Goal: Transaction & Acquisition: Purchase product/service

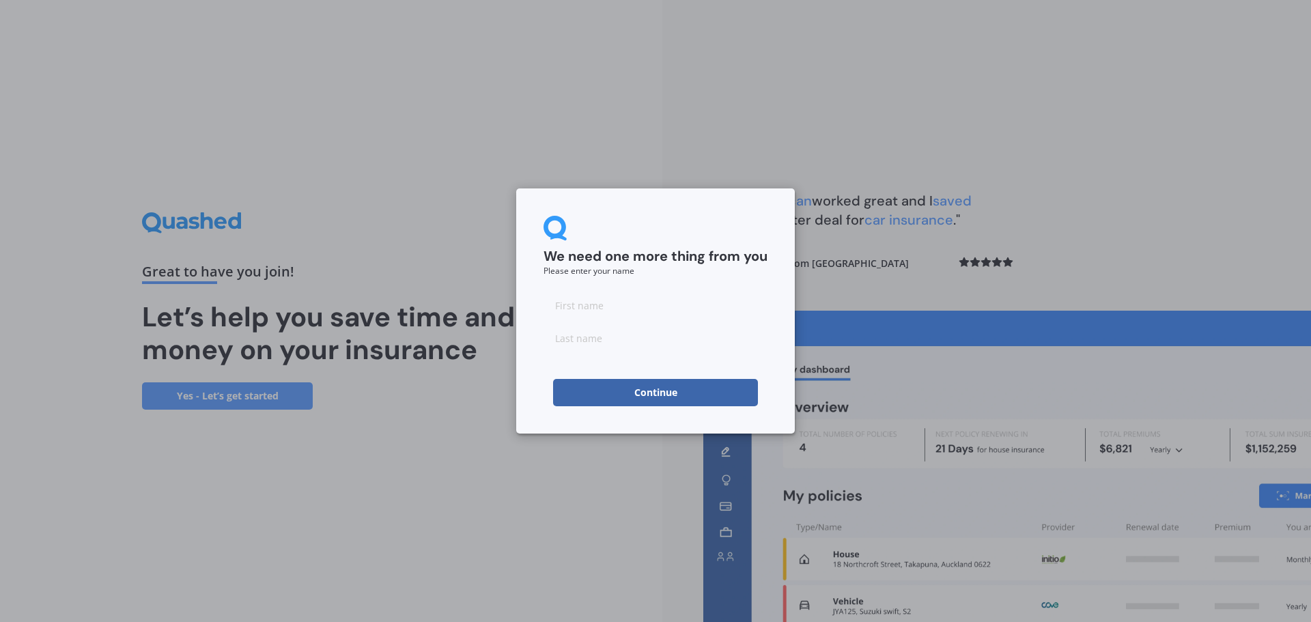
click at [563, 303] on input at bounding box center [656, 305] width 224 height 27
type input "[PERSON_NAME]"
type input "Kibur"
drag, startPoint x: 656, startPoint y: 384, endPoint x: 497, endPoint y: 454, distance: 173.1
click at [651, 384] on button "Continue" at bounding box center [655, 392] width 205 height 27
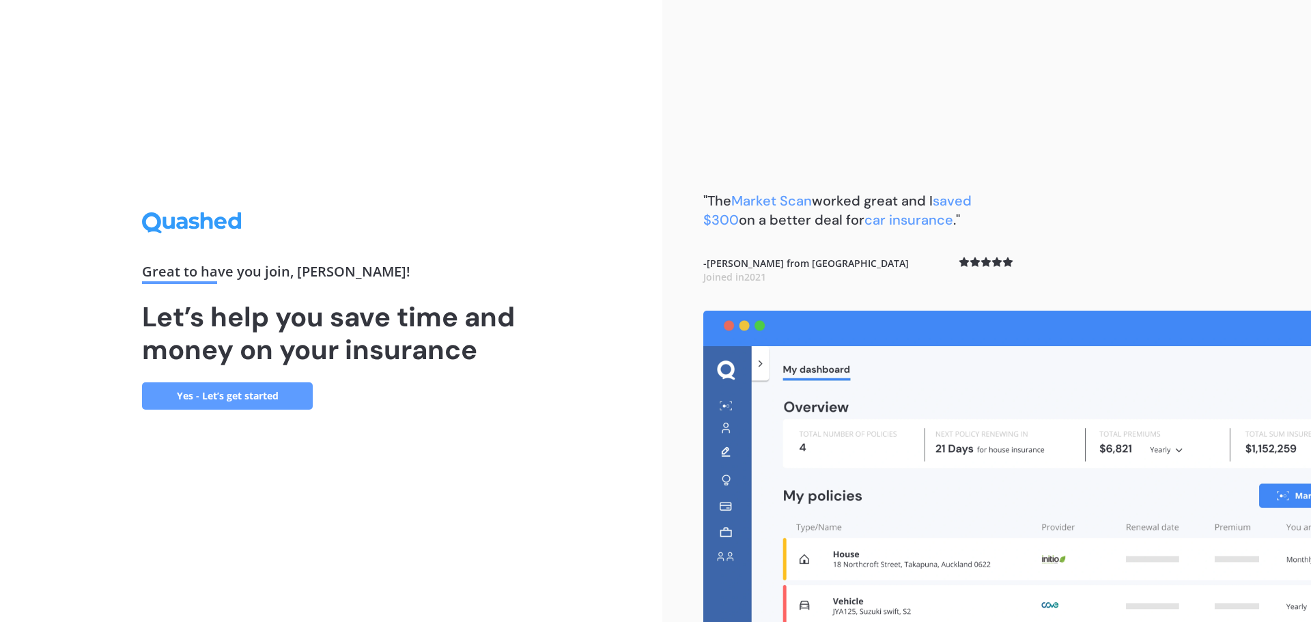
click at [203, 396] on link "Yes - Let’s get started" at bounding box center [227, 395] width 171 height 27
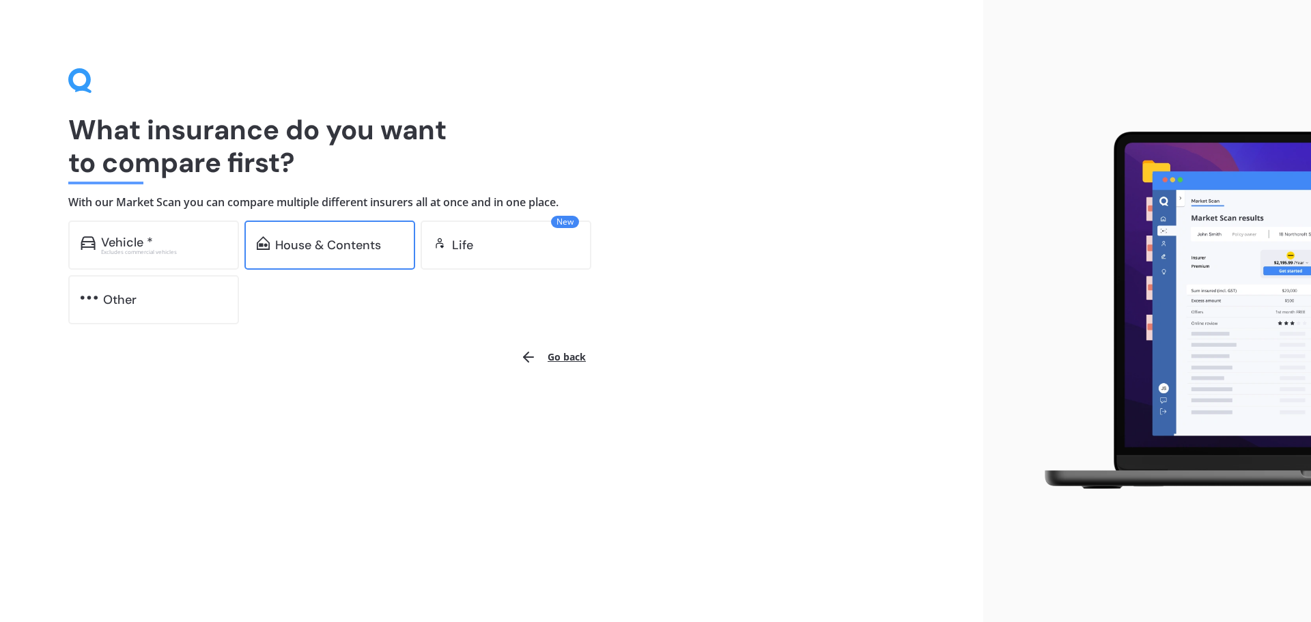
click at [319, 249] on div "House & Contents" at bounding box center [328, 245] width 106 height 14
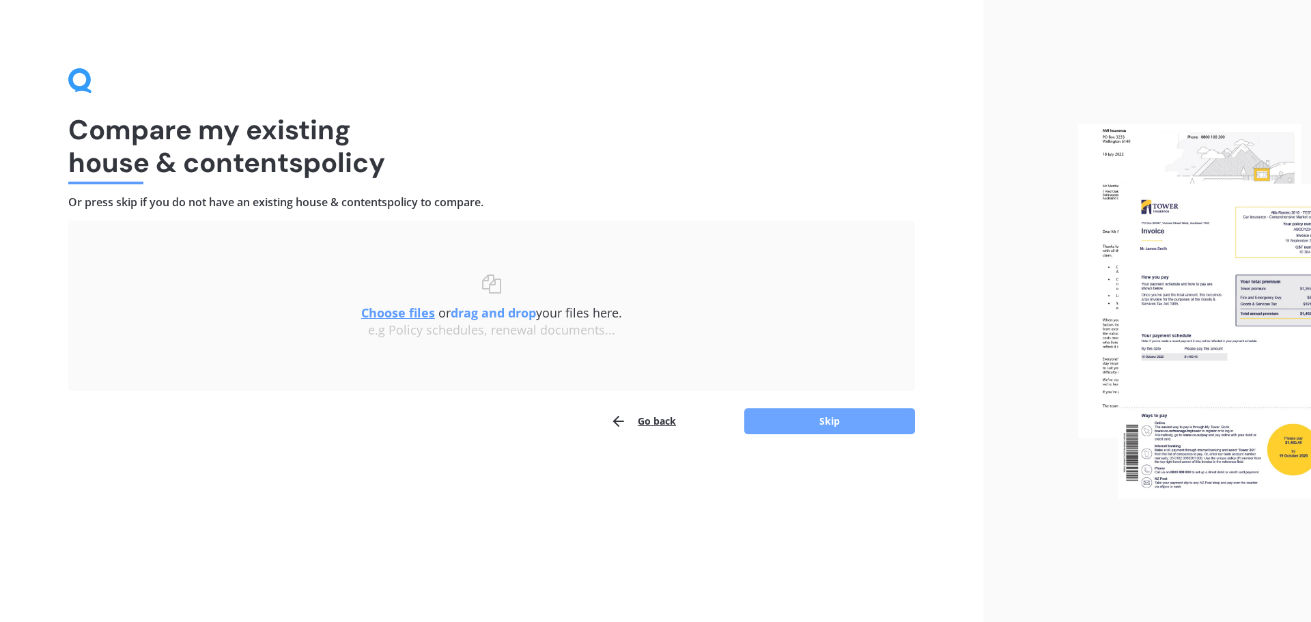
click at [776, 425] on button "Skip" at bounding box center [829, 421] width 171 height 26
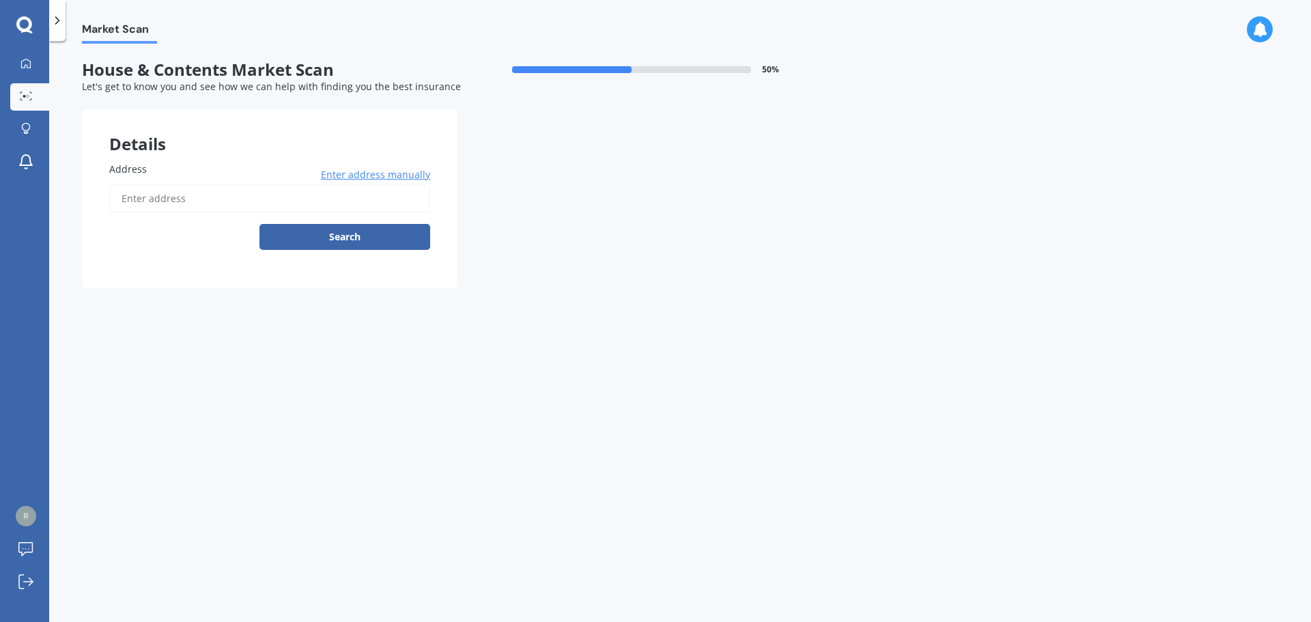
click at [132, 203] on input "Address" at bounding box center [269, 198] width 321 height 29
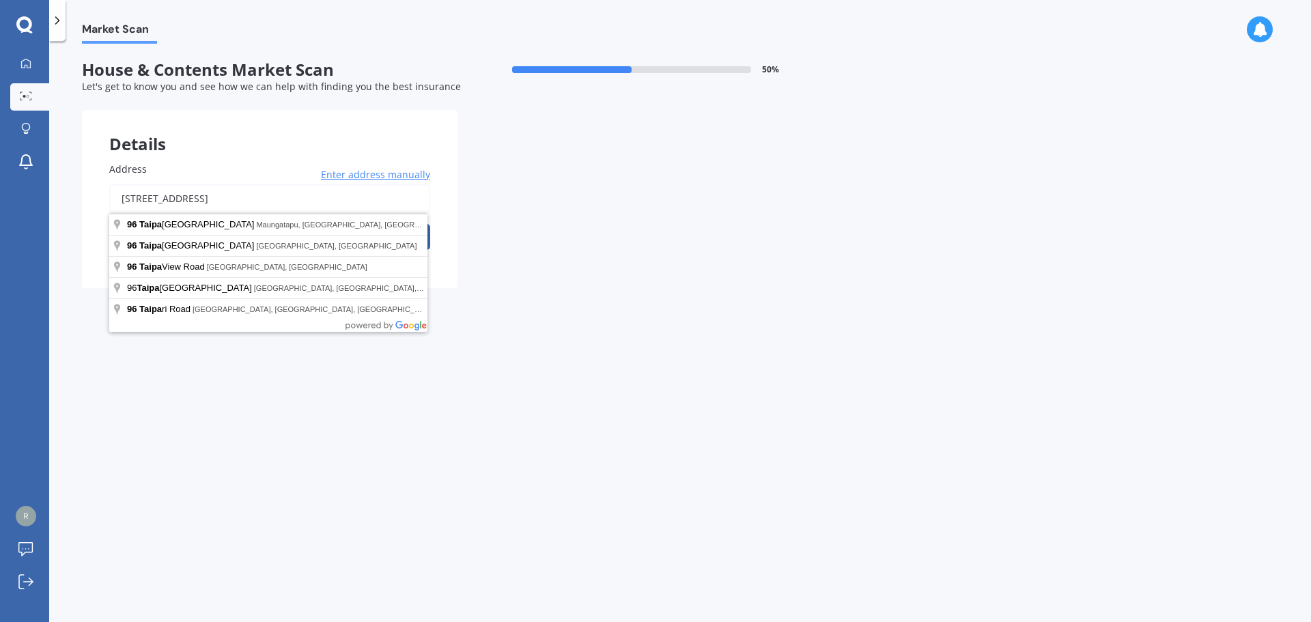
type input "[STREET_ADDRESS]"
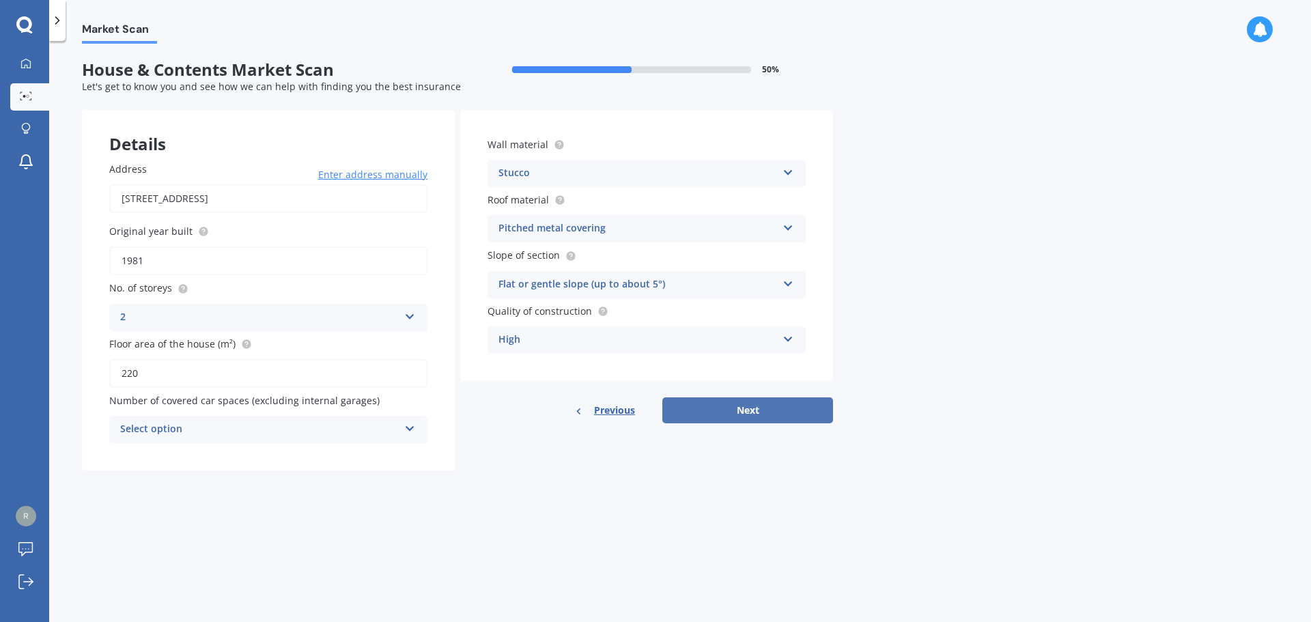
click at [763, 412] on button "Next" at bounding box center [747, 410] width 171 height 26
click at [228, 425] on div "Select option" at bounding box center [262, 429] width 272 height 15
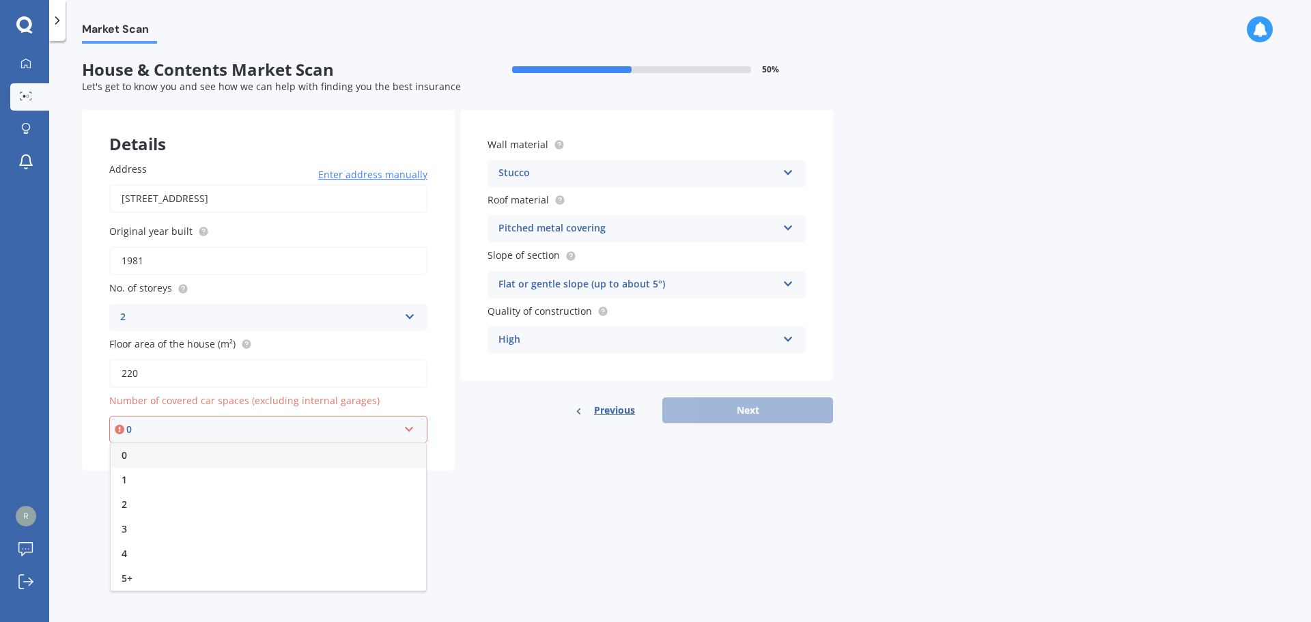
click at [135, 452] on div "0" at bounding box center [268, 455] width 315 height 25
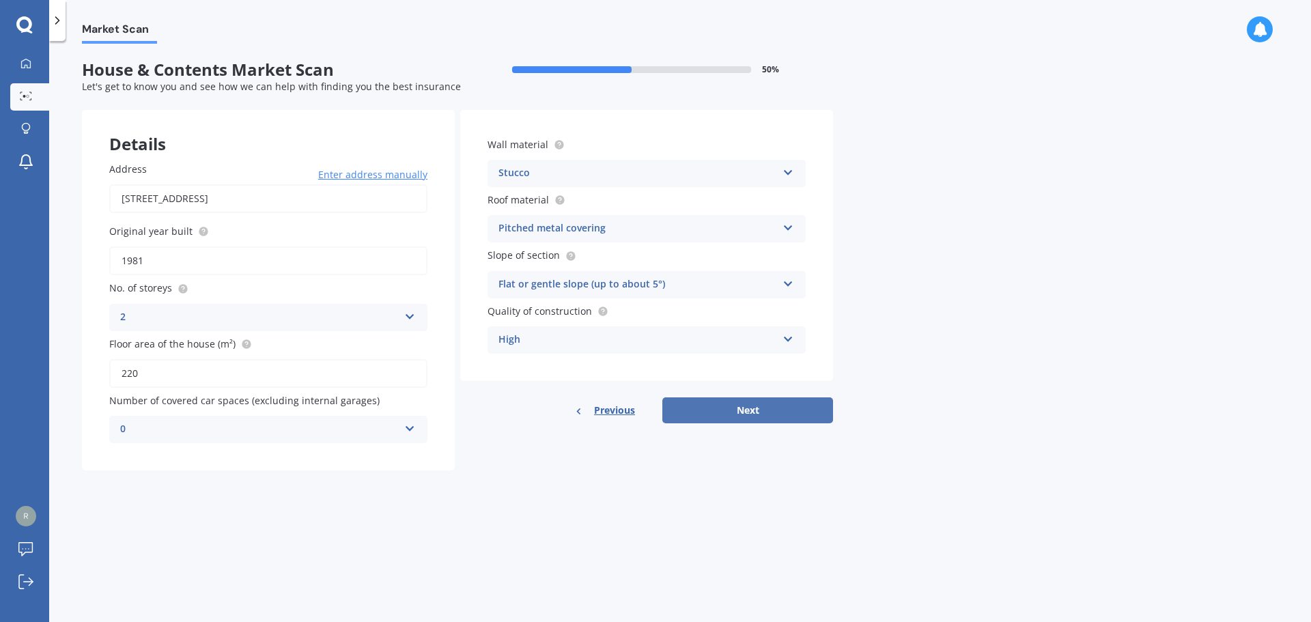
click at [768, 413] on button "Next" at bounding box center [747, 410] width 171 height 26
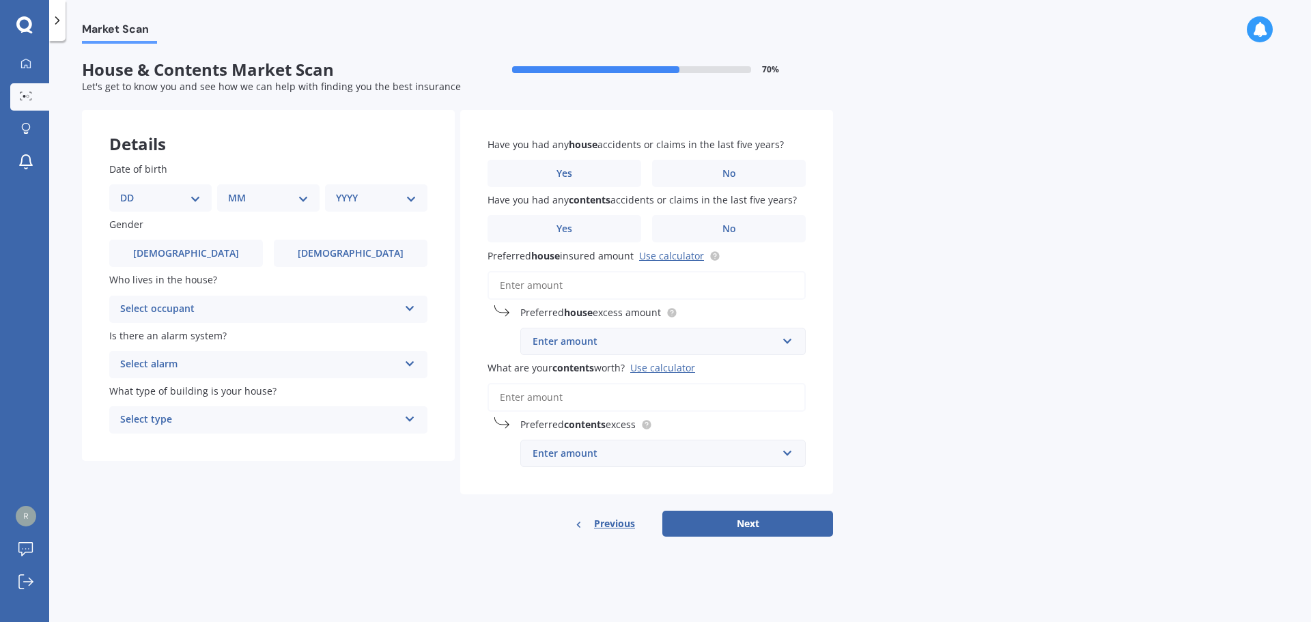
click at [518, 288] on input "Preferred house insured amount Use calculator" at bounding box center [647, 285] width 318 height 29
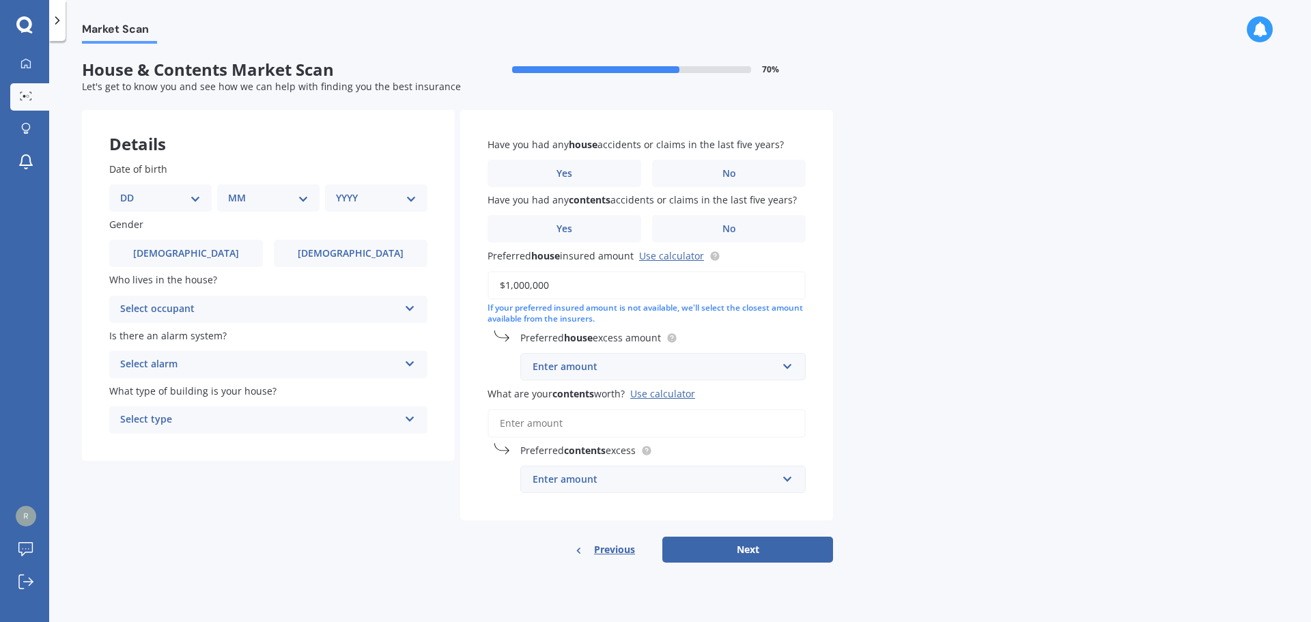
type input "$1,000,000"
click at [515, 420] on input "What are your contents worth? Use calculator" at bounding box center [647, 423] width 318 height 29
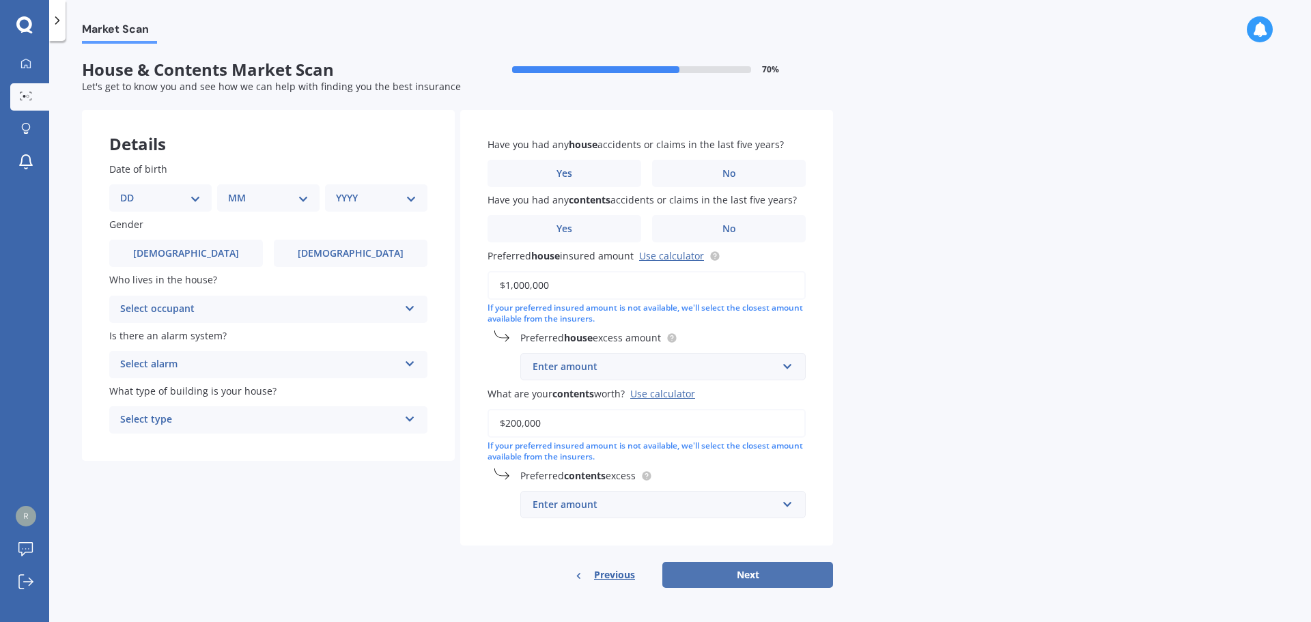
type input "$200,000"
click at [717, 578] on button "Next" at bounding box center [747, 575] width 171 height 26
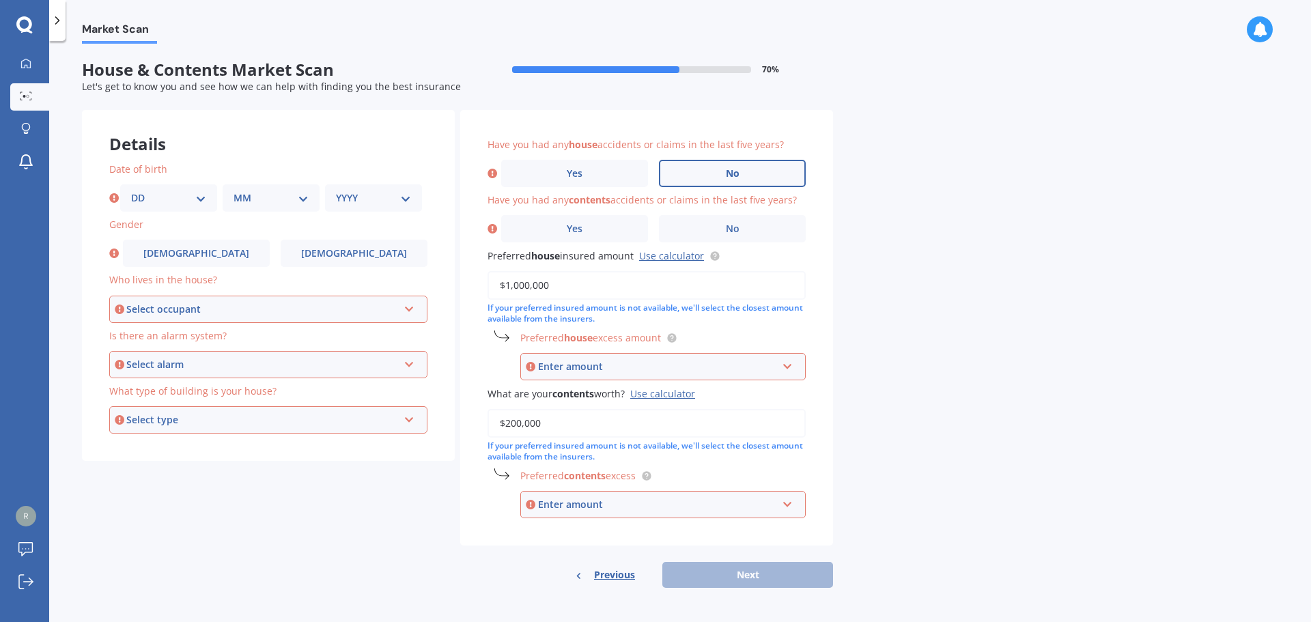
click at [714, 169] on label "No" at bounding box center [732, 173] width 147 height 27
click at [0, 0] on input "No" at bounding box center [0, 0] width 0 height 0
click at [677, 224] on label "No" at bounding box center [732, 228] width 147 height 27
click at [0, 0] on input "No" at bounding box center [0, 0] width 0 height 0
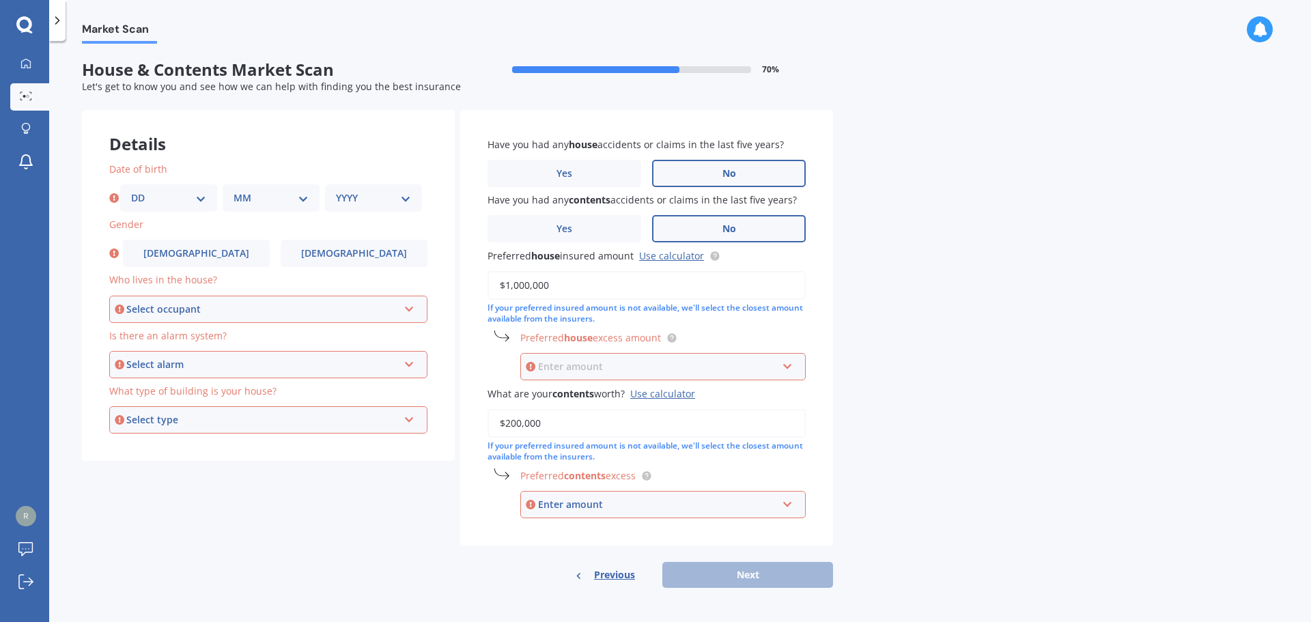
click at [790, 363] on input "text" at bounding box center [658, 367] width 273 height 26
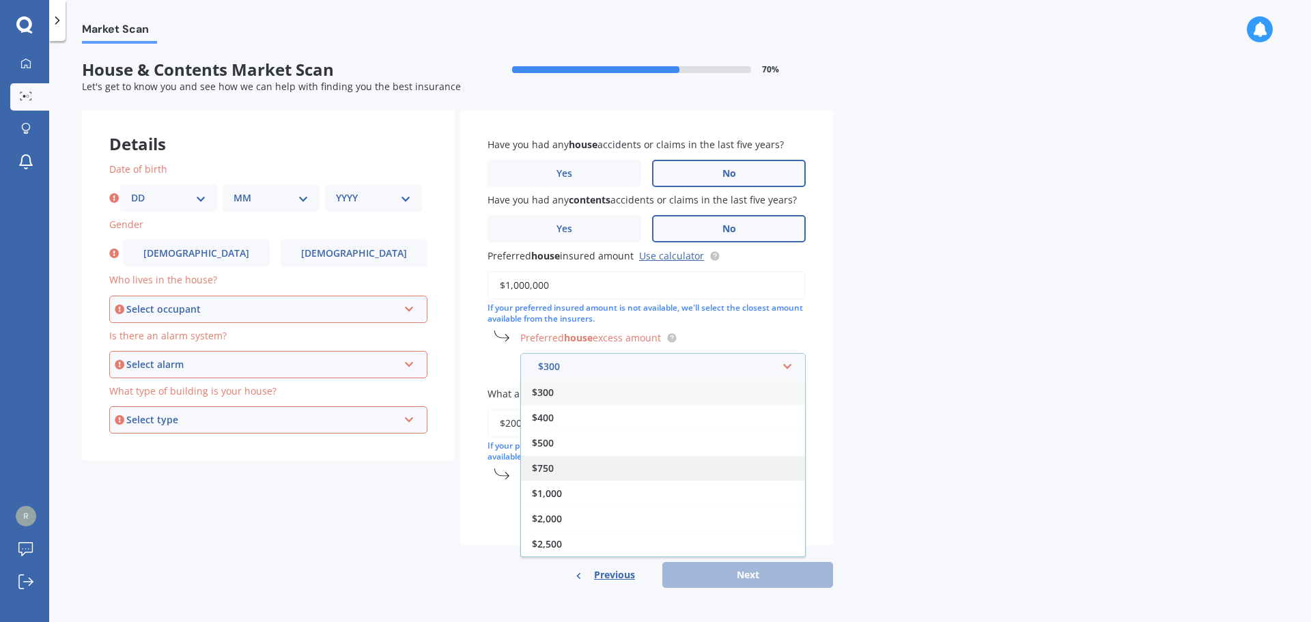
click at [535, 466] on span "$750" at bounding box center [543, 468] width 22 height 13
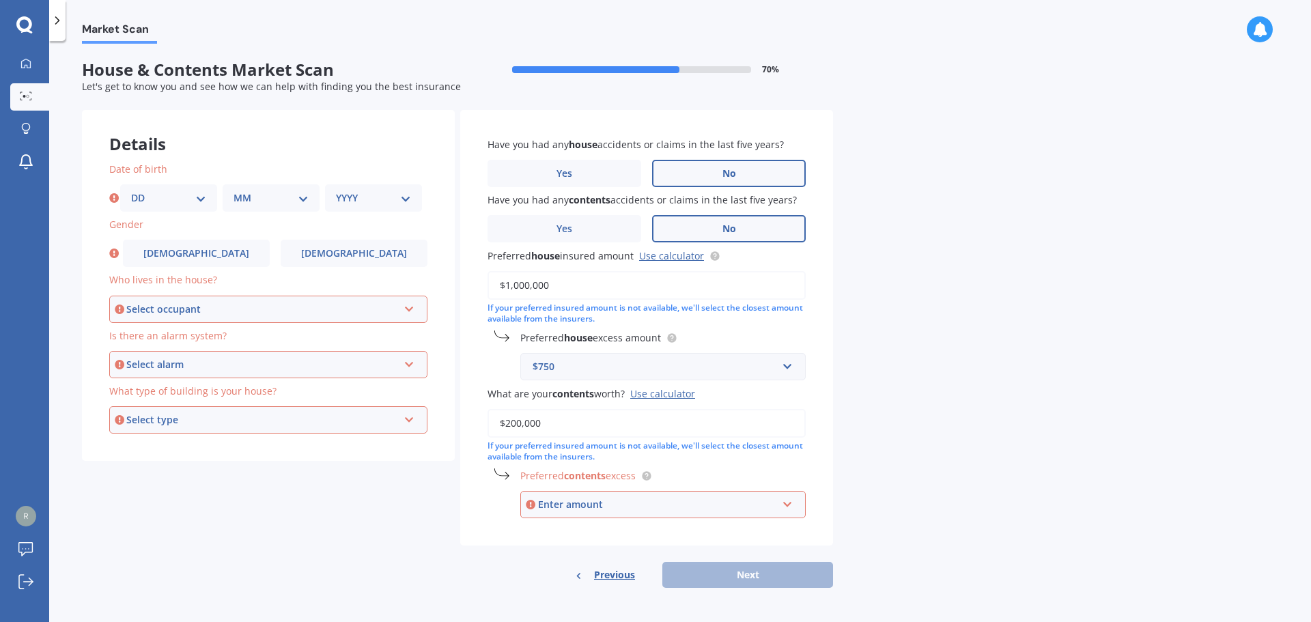
click at [542, 506] on div "Enter amount" at bounding box center [657, 504] width 239 height 15
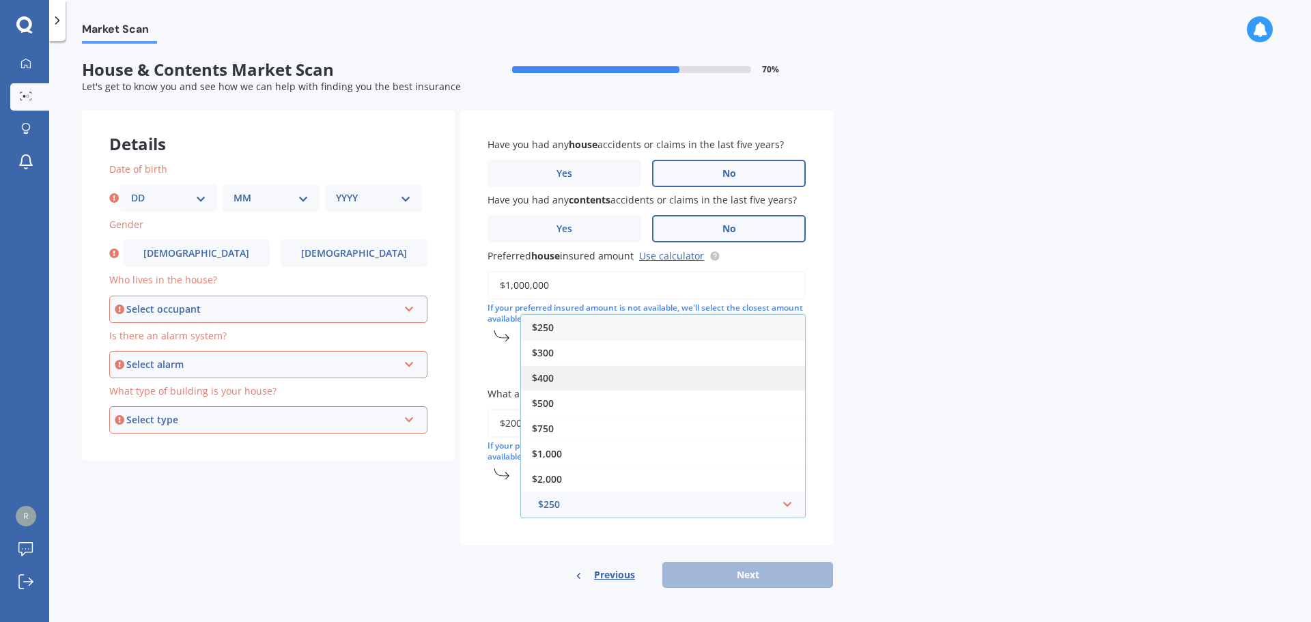
click at [537, 379] on span "$400" at bounding box center [543, 377] width 22 height 13
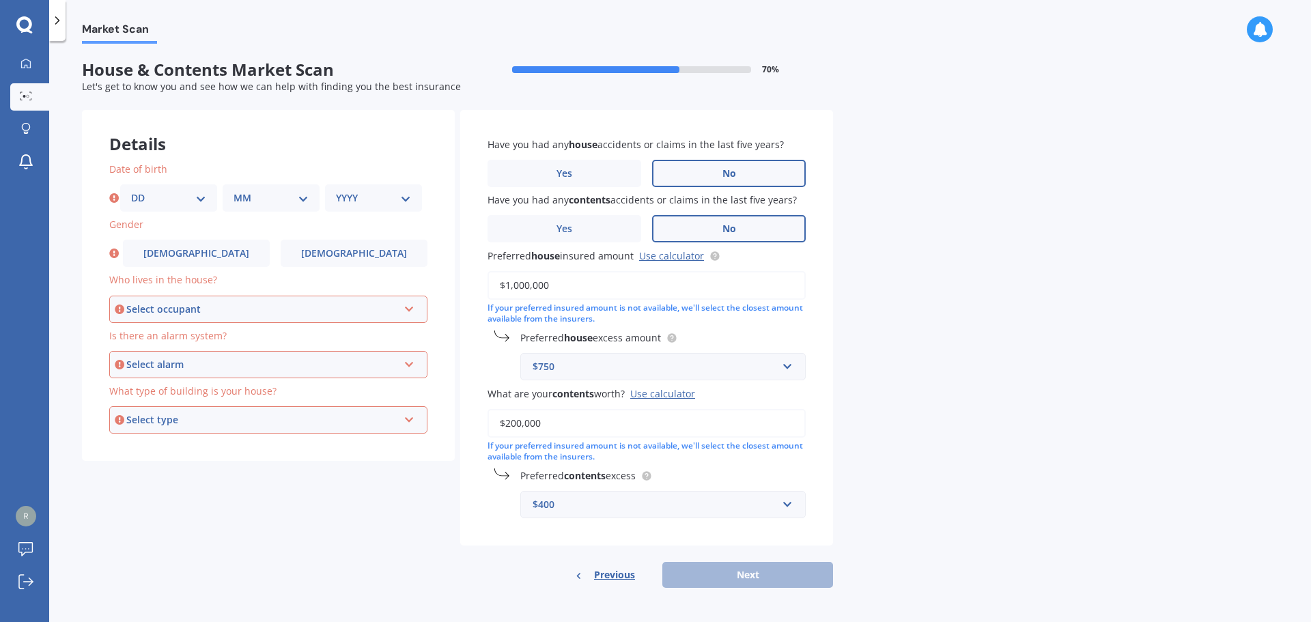
click at [307, 511] on div "Details Date of birth DD 01 02 03 04 05 06 07 08 09 10 11 12 13 14 15 16 17 18 …" at bounding box center [457, 349] width 751 height 479
click at [141, 304] on div "Select occupant" at bounding box center [262, 309] width 272 height 15
click at [134, 328] on div "Owner" at bounding box center [268, 335] width 315 height 25
click at [155, 366] on div "Select alarm" at bounding box center [262, 364] width 272 height 15
drag, startPoint x: 138, startPoint y: 417, endPoint x: 135, endPoint y: 428, distance: 11.9
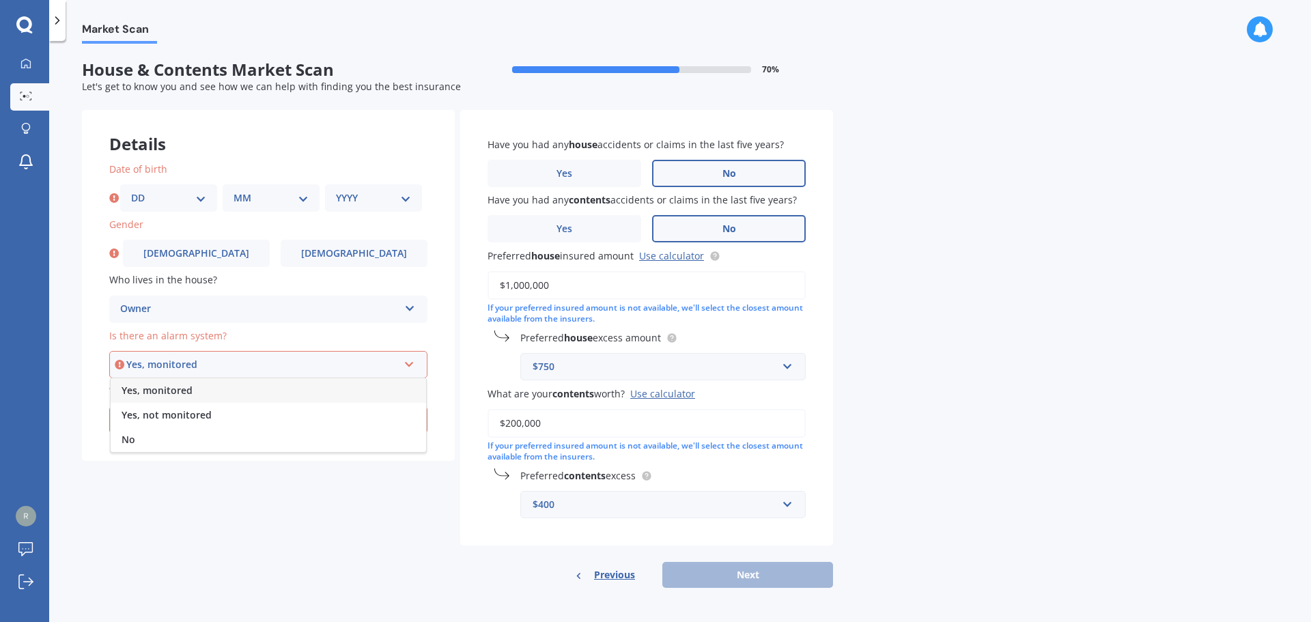
click at [138, 417] on span "Yes, not monitored" at bounding box center [167, 414] width 90 height 13
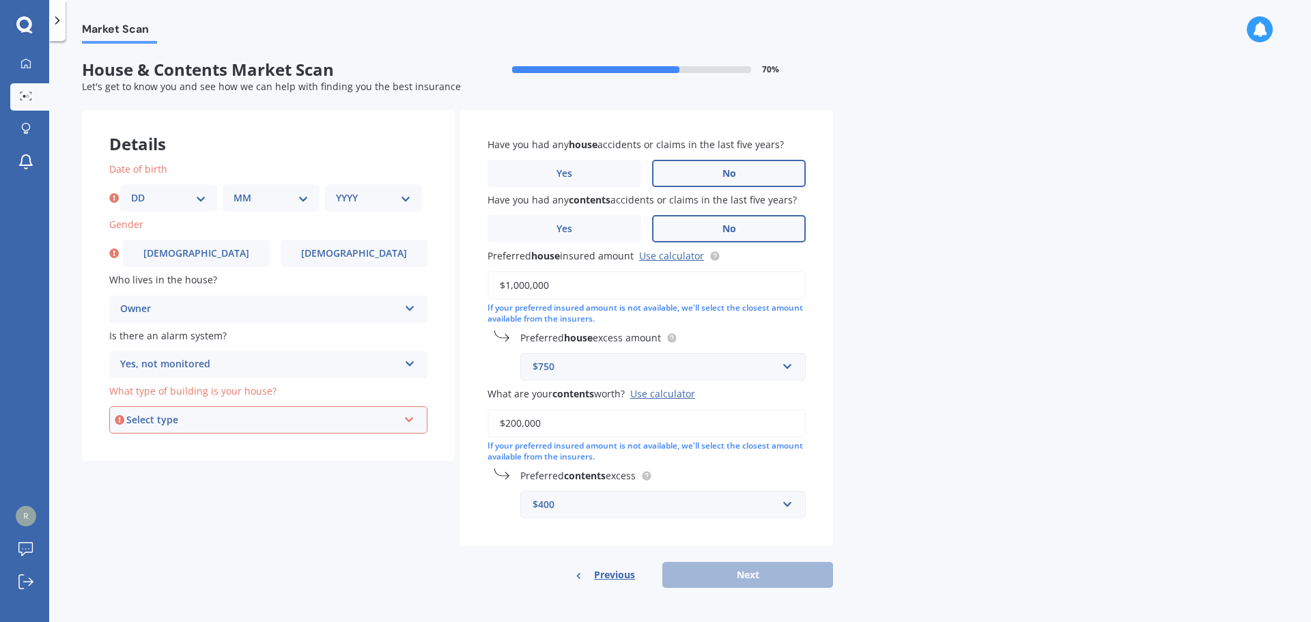
click at [138, 422] on div "Select type" at bounding box center [262, 419] width 272 height 15
click at [143, 447] on span "Freestanding" at bounding box center [152, 445] width 61 height 13
click at [151, 199] on select "DD 01 02 03 04 05 06 07 08 09 10 11 12 13 14 15 16 17 18 19 20 21 22 23 24 25 2…" at bounding box center [168, 198] width 75 height 15
select select "20"
click at [131, 191] on select "DD 01 02 03 04 05 06 07 08 09 10 11 12 13 14 15 16 17 18 19 20 21 22 23 24 25 2…" at bounding box center [168, 198] width 75 height 15
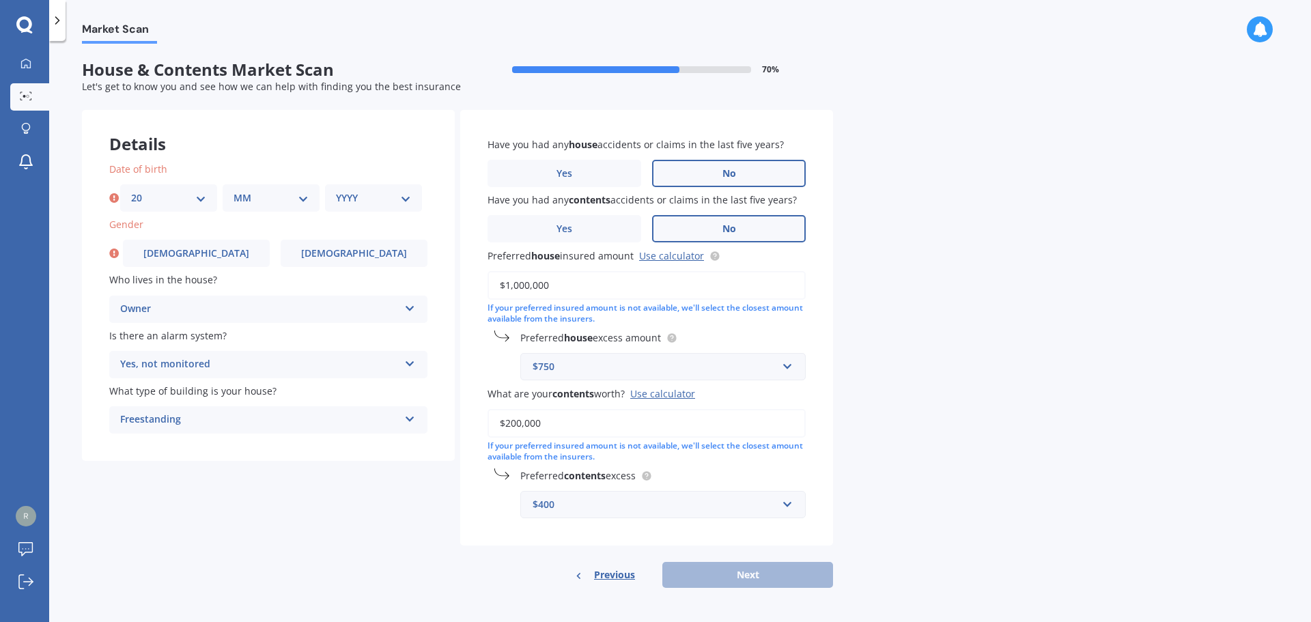
click at [264, 195] on select "MM 01 02 03 04 05 06 07 08 09 10 11 12" at bounding box center [271, 198] width 75 height 15
select select "10"
click at [234, 191] on select "MM 01 02 03 04 05 06 07 08 09 10 11 12" at bounding box center [271, 198] width 75 height 15
click at [335, 195] on div "YYYY 2009 2008 2007 2006 2005 2004 2003 2002 2001 2000 1999 1998 1997 1996 1995…" at bounding box center [373, 197] width 97 height 27
click at [377, 201] on select "YYYY 2009 2008 2007 2006 2005 2004 2003 2002 2001 2000 1999 1998 1997 1996 1995…" at bounding box center [373, 198] width 75 height 15
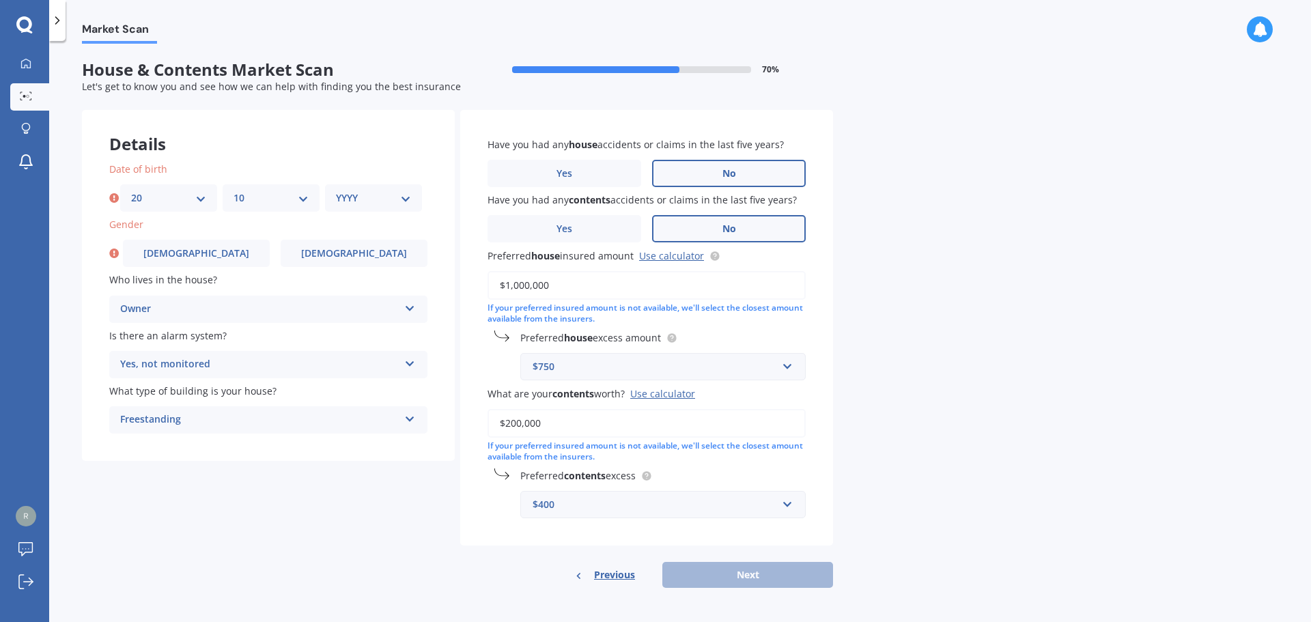
select select "1980"
click at [336, 191] on select "YYYY 2009 2008 2007 2006 2005 2004 2003 2002 2001 2000 1999 1998 1997 1996 1995…" at bounding box center [373, 198] width 75 height 15
click at [394, 255] on label "[DEMOGRAPHIC_DATA]" at bounding box center [354, 253] width 147 height 27
click at [0, 0] on input "[DEMOGRAPHIC_DATA]" at bounding box center [0, 0] width 0 height 0
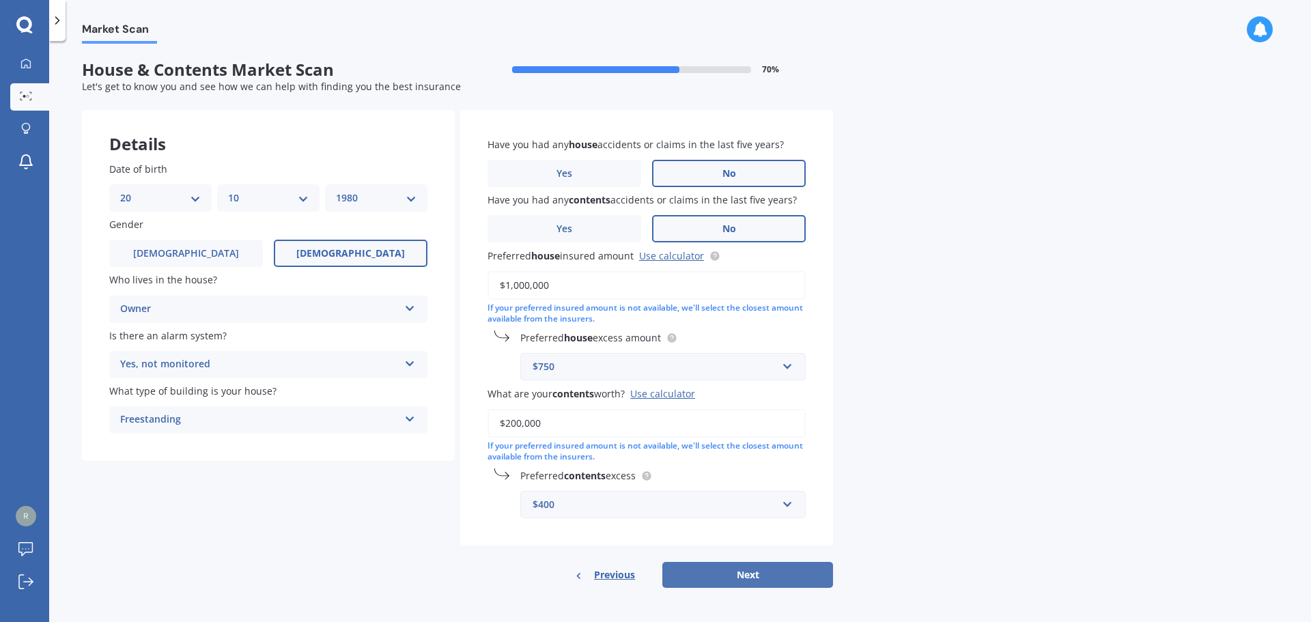
click at [738, 577] on button "Next" at bounding box center [747, 575] width 171 height 26
select select "20"
select select "10"
select select "1980"
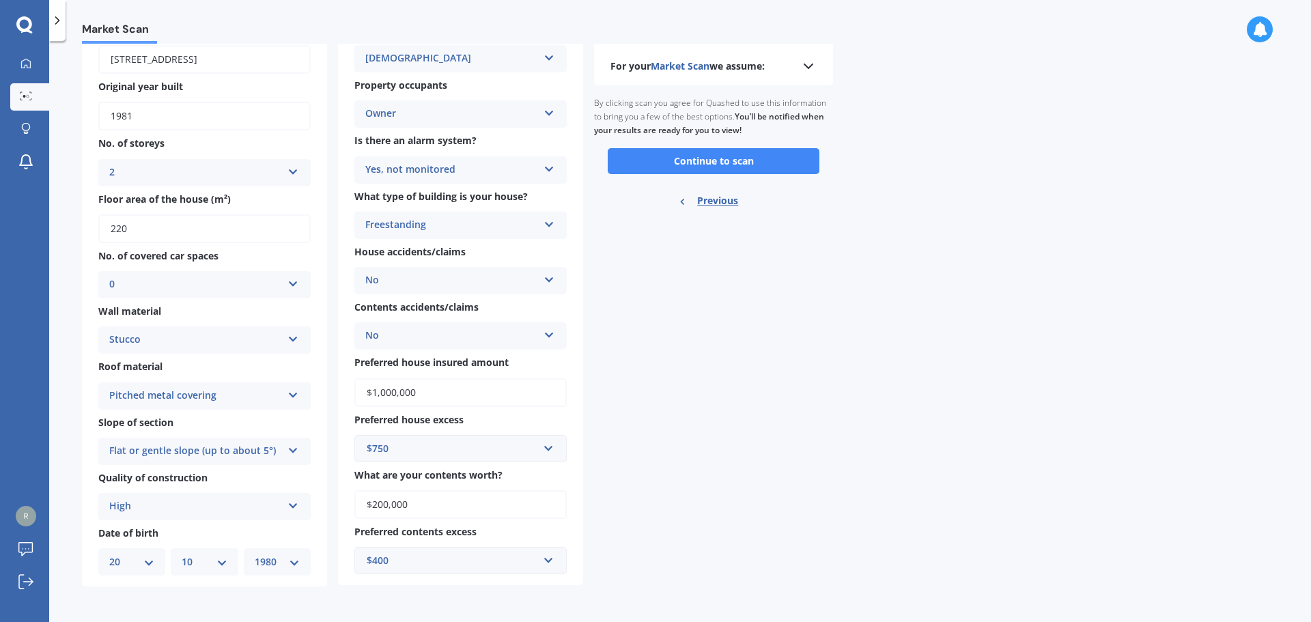
scroll to position [30, 0]
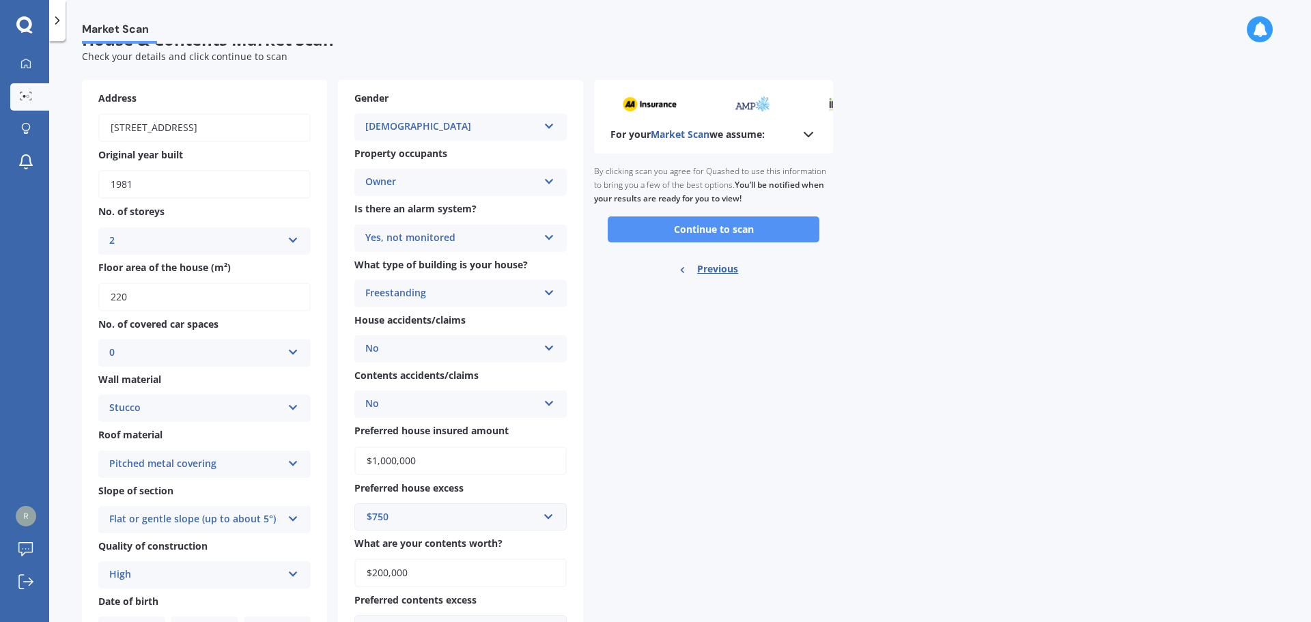
click at [723, 226] on button "Continue to scan" at bounding box center [714, 229] width 212 height 26
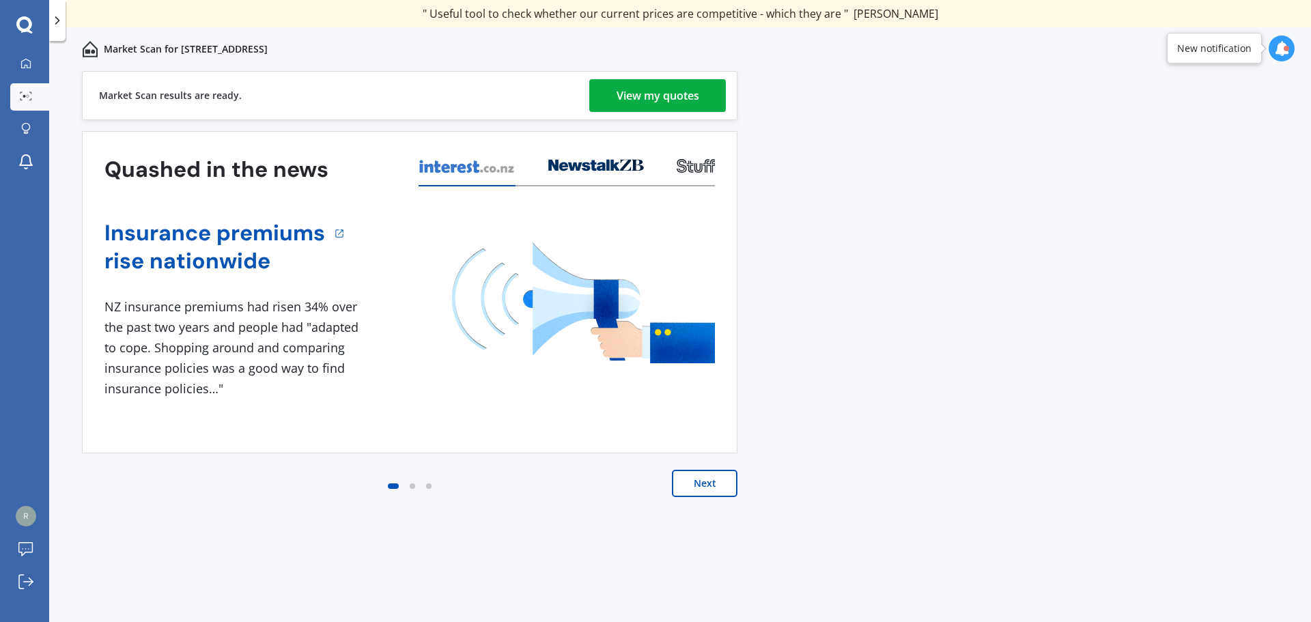
click at [645, 96] on div "View my quotes" at bounding box center [658, 95] width 83 height 33
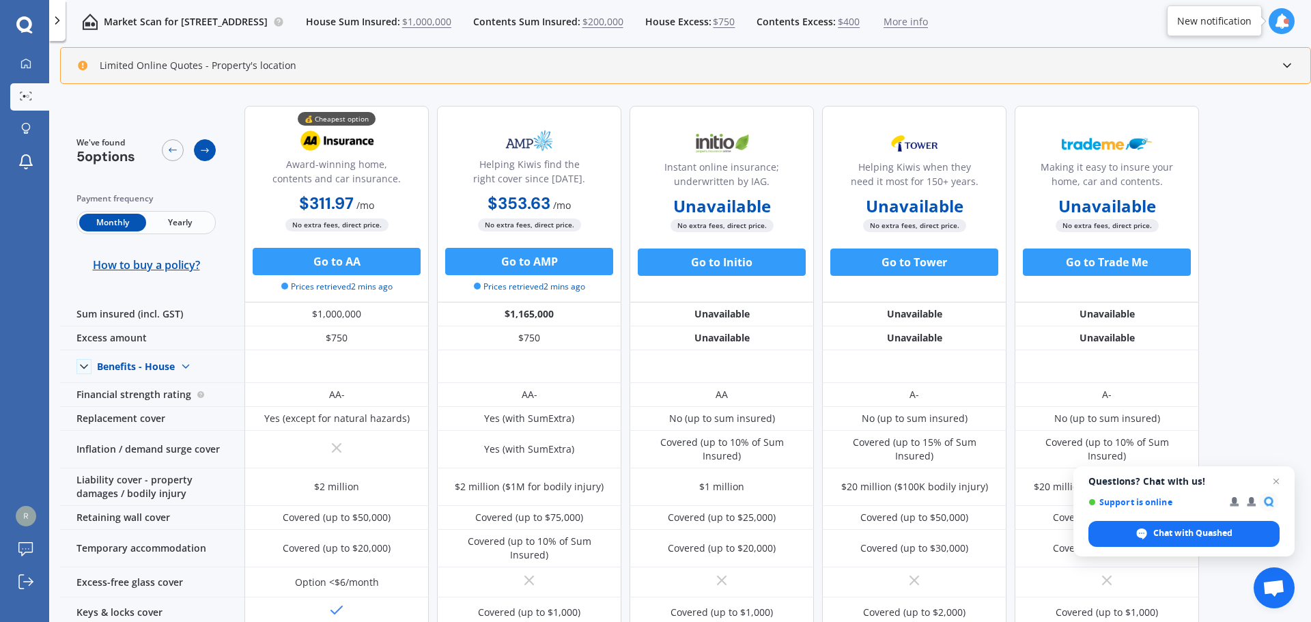
click at [200, 152] on icon at bounding box center [204, 150] width 11 height 11
click at [171, 150] on icon at bounding box center [173, 150] width 8 height 5
